Goal: Find specific page/section: Find specific page/section

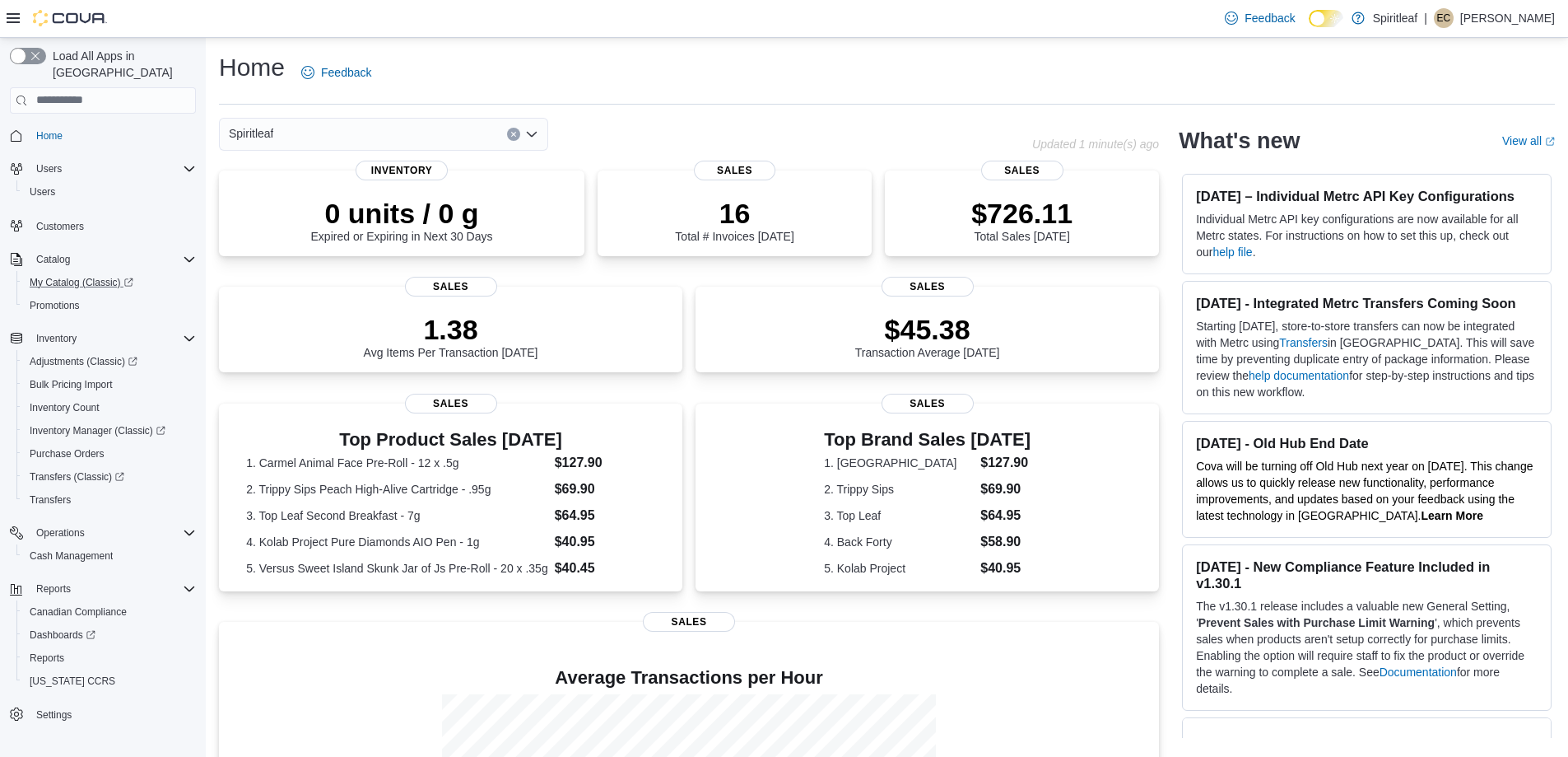
click at [75, 271] on link "My Catalog (Classic)" at bounding box center [108, 282] width 186 height 23
click at [1541, 16] on p "Eric C" at bounding box center [1508, 18] width 94 height 20
click at [1443, 168] on span "Sign Out" at bounding box center [1448, 160] width 44 height 16
